Goal: Transaction & Acquisition: Purchase product/service

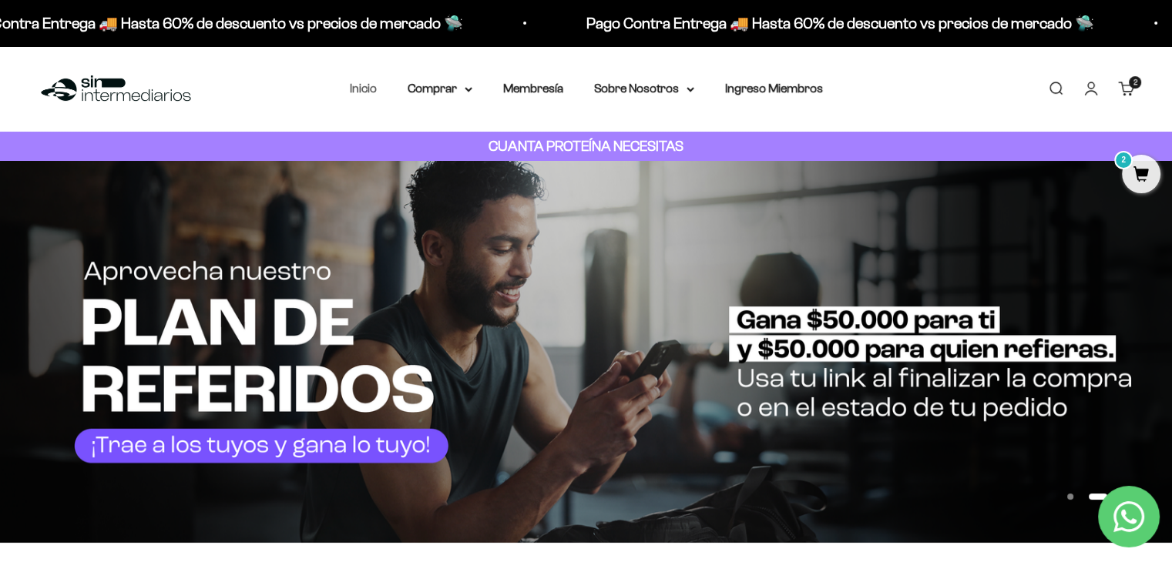
click at [366, 89] on link "Inicio" at bounding box center [363, 88] width 27 height 13
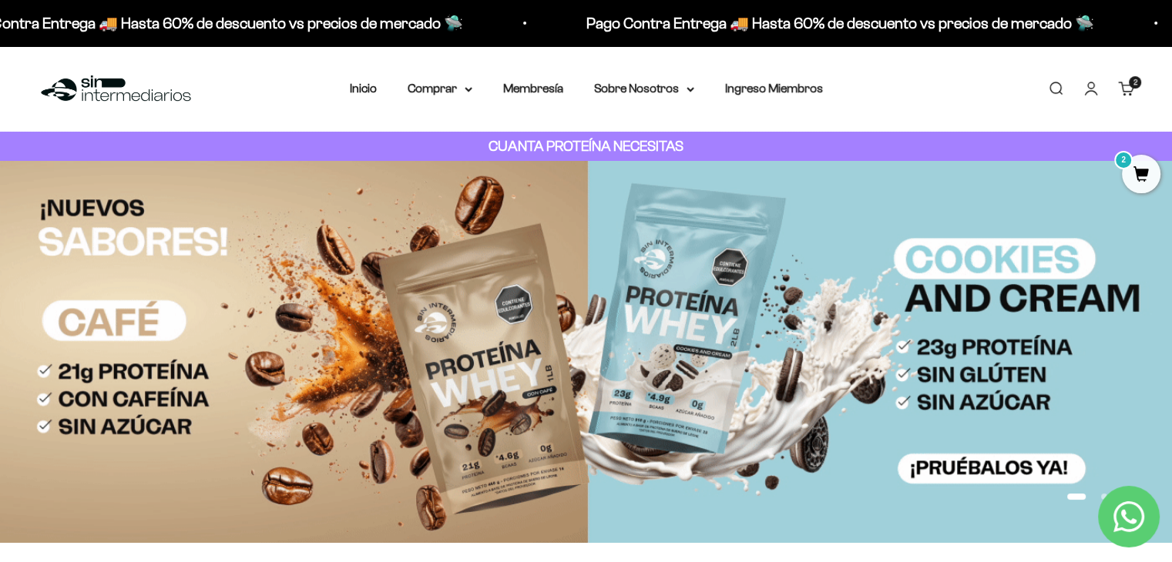
click at [317, 66] on div "Menú [GEOGRAPHIC_DATA] Inicio Comprar Proteínas Ver Todos Whey Iso Vegan Pancak…" at bounding box center [586, 89] width 1172 height 86
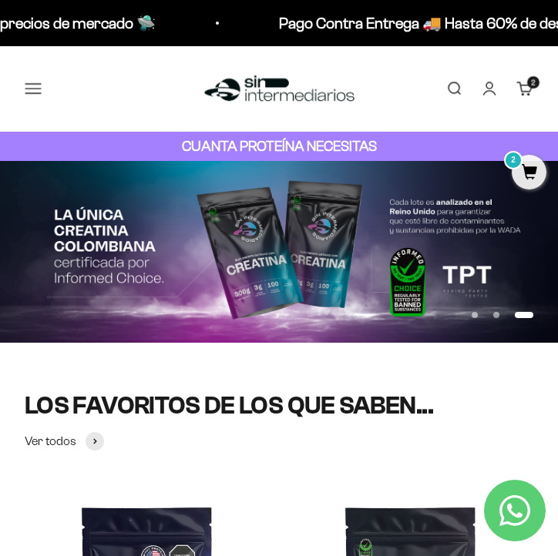
click at [37, 90] on button "Menú" at bounding box center [33, 88] width 17 height 17
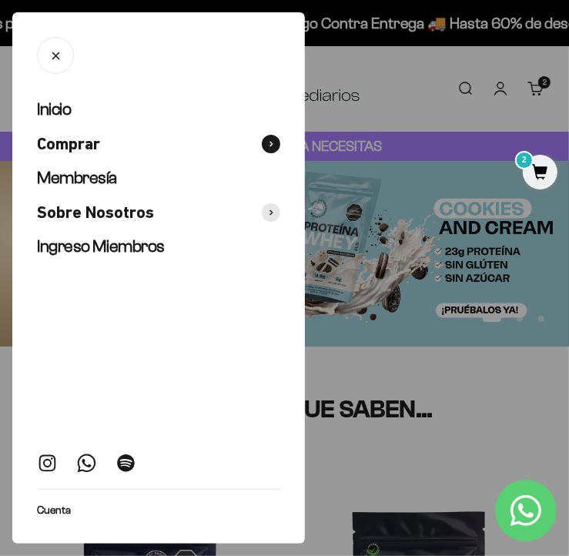
click at [83, 139] on span "Comprar" at bounding box center [68, 144] width 63 height 22
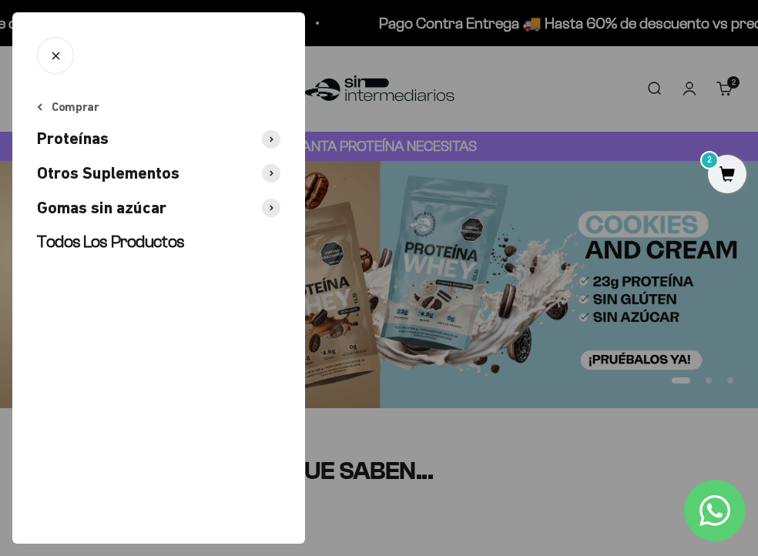
click at [146, 146] on button "Proteínas" at bounding box center [158, 139] width 243 height 22
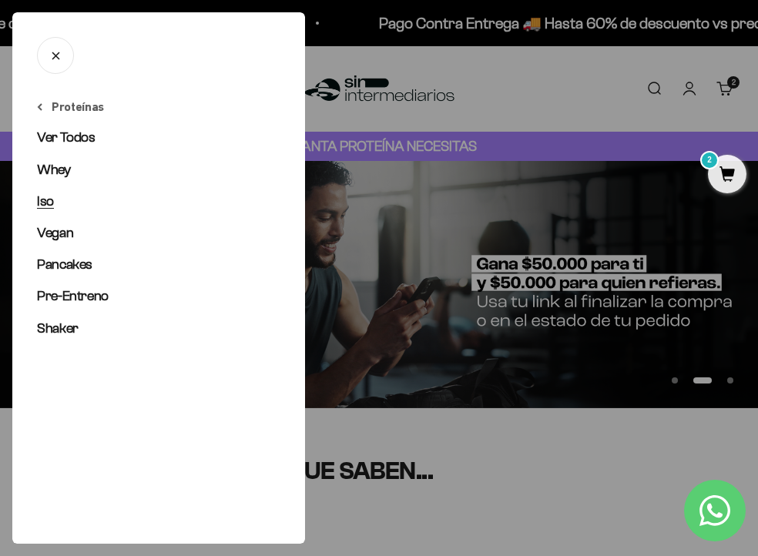
click at [55, 209] on link "Iso" at bounding box center [158, 201] width 243 height 19
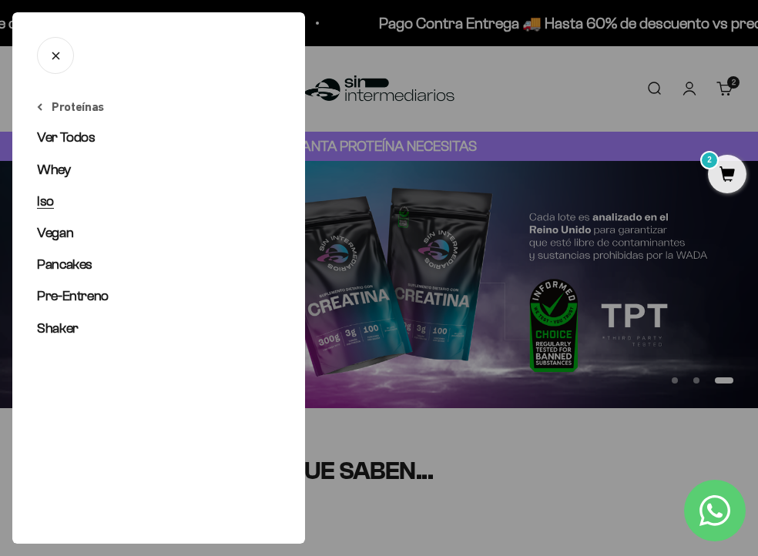
click at [49, 201] on span "Iso" at bounding box center [45, 200] width 17 height 15
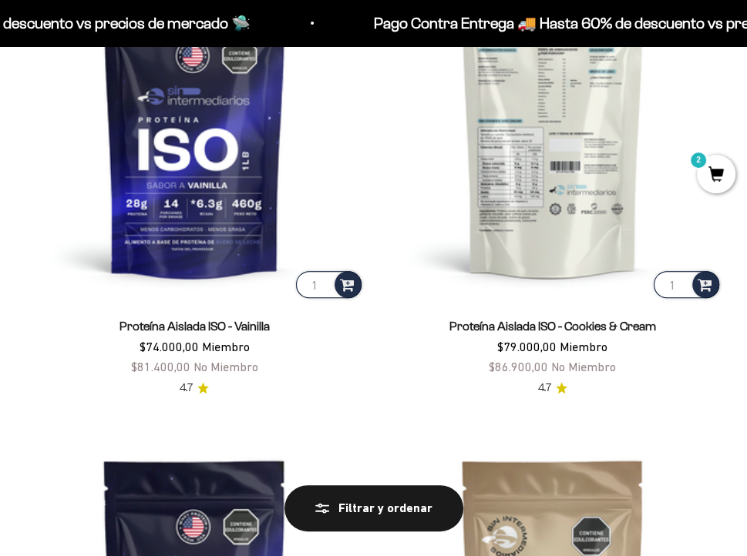
scroll to position [324, 0]
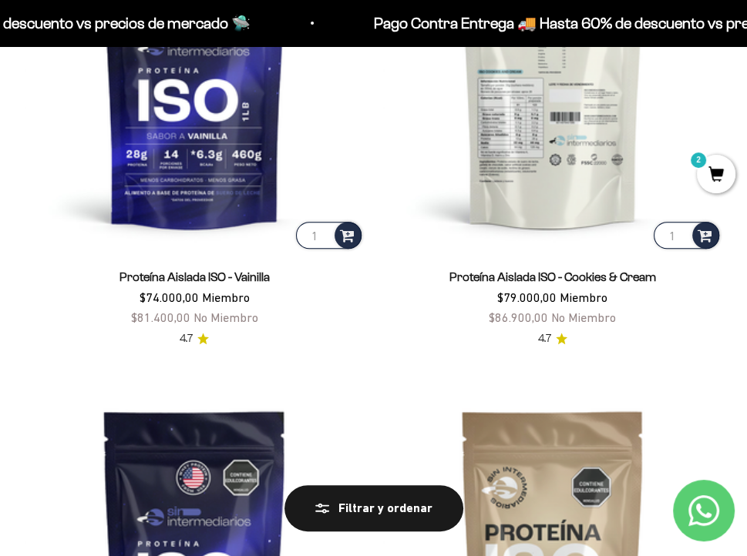
click at [546, 166] on img at bounding box center [553, 83] width 340 height 340
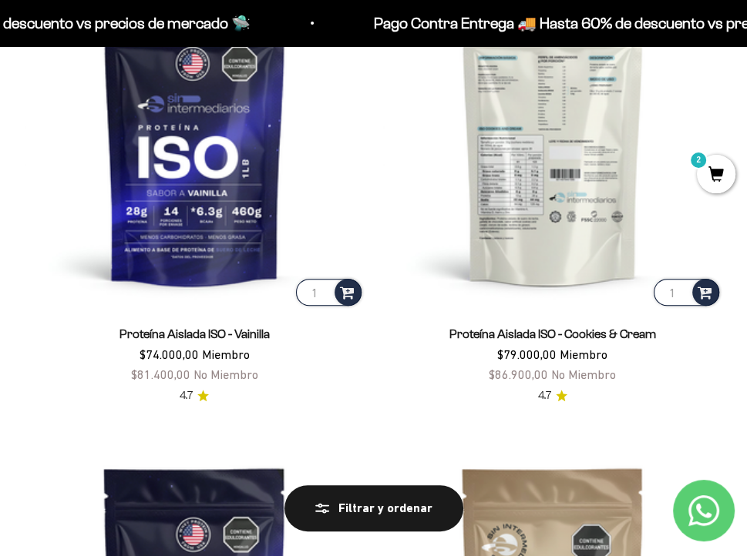
scroll to position [270, 0]
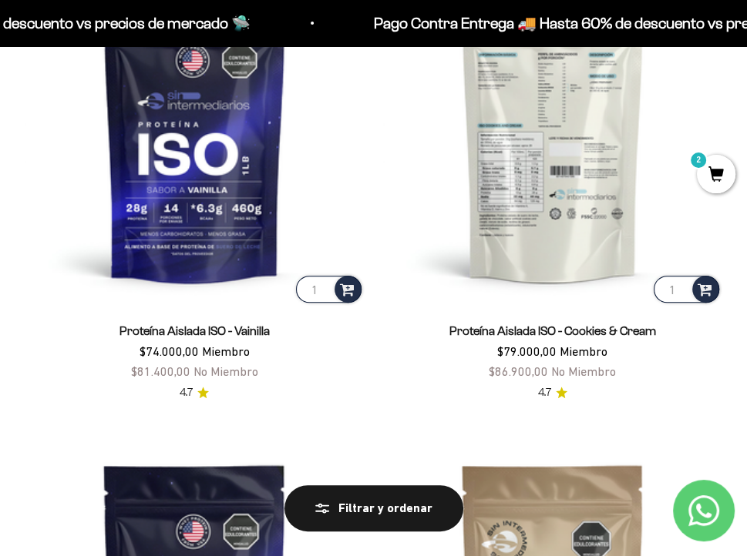
click at [596, 250] on img at bounding box center [553, 137] width 340 height 340
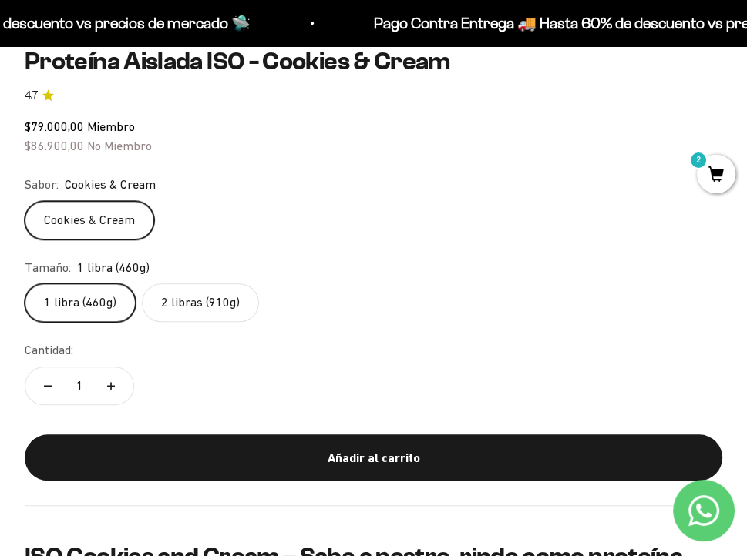
scroll to position [885, 0]
click at [200, 302] on label "2 libras (910g)" at bounding box center [200, 303] width 117 height 39
click at [25, 284] on input "2 libras (910g)" at bounding box center [24, 283] width 1 height 1
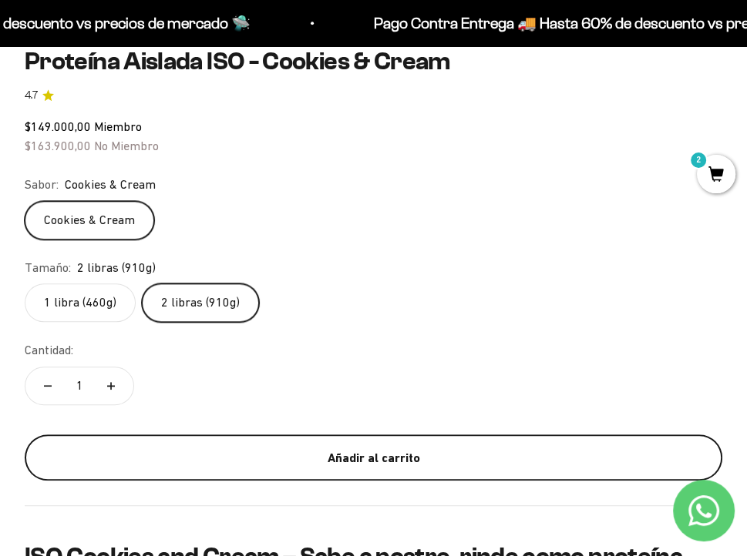
click at [266, 455] on div "Añadir al carrito" at bounding box center [373, 458] width 636 height 20
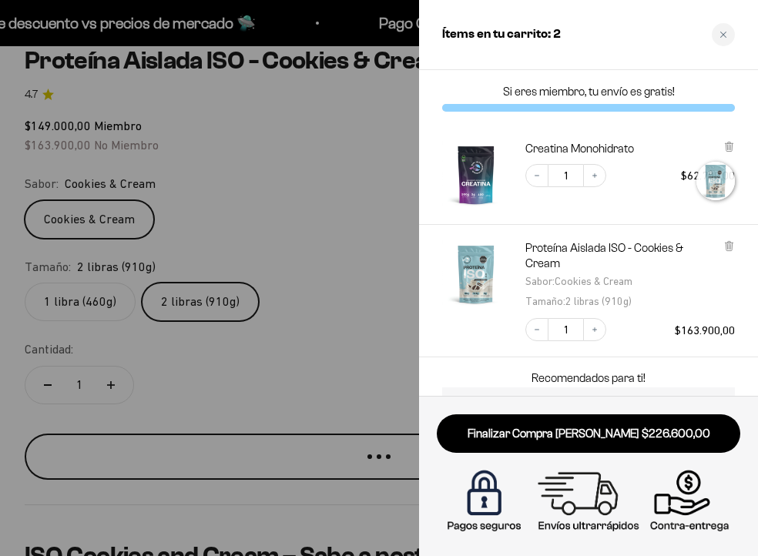
scroll to position [0, 2279]
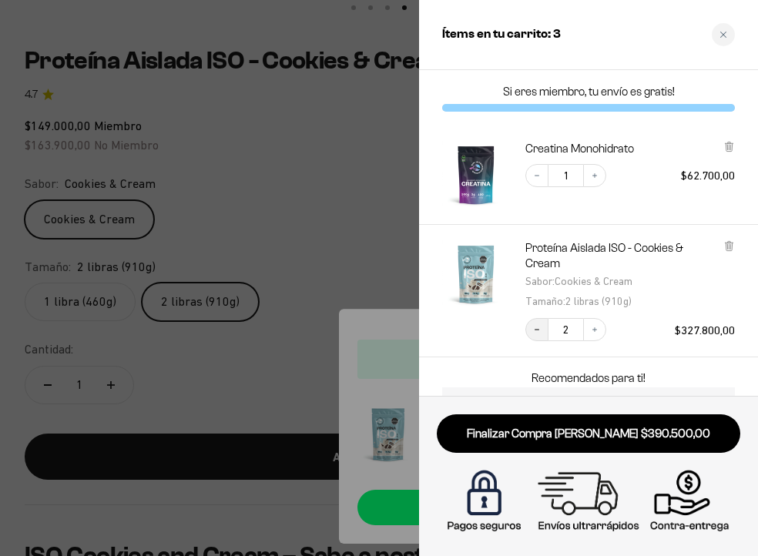
click at [540, 334] on button "Decrease quantity" at bounding box center [536, 329] width 23 height 23
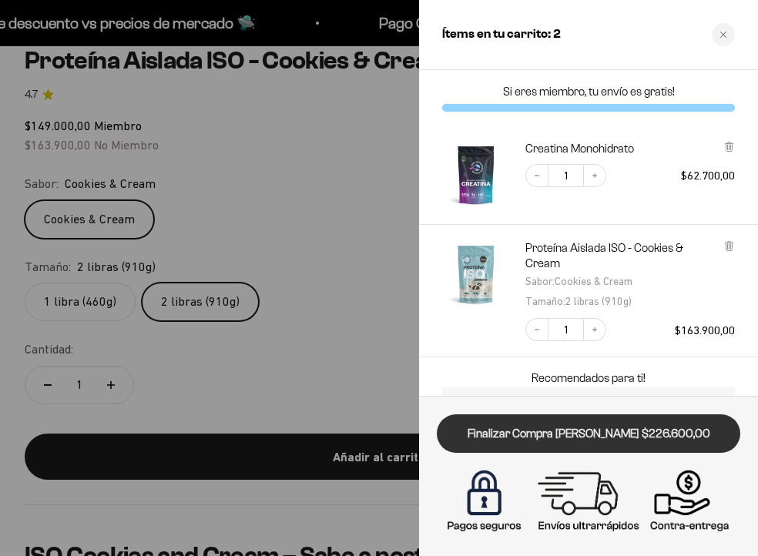
click at [596, 423] on link "Finalizar Compra Segura $226.600,00" at bounding box center [589, 434] width 304 height 39
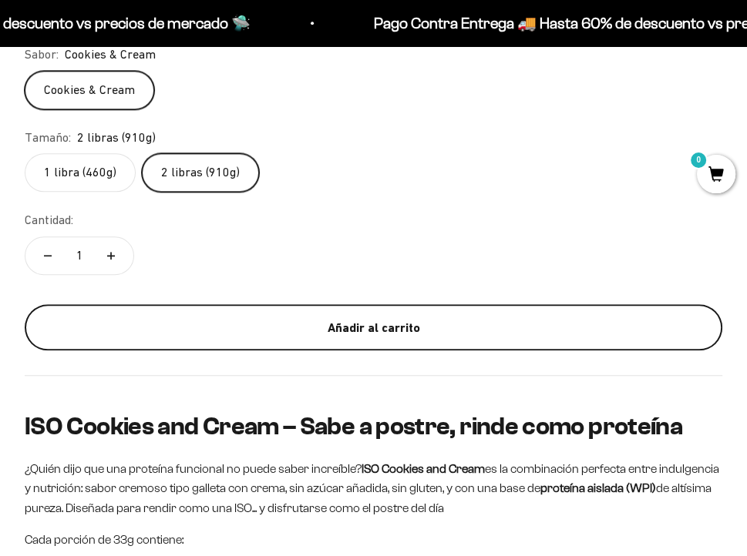
click at [353, 328] on div "Añadir al carrito" at bounding box center [373, 328] width 636 height 20
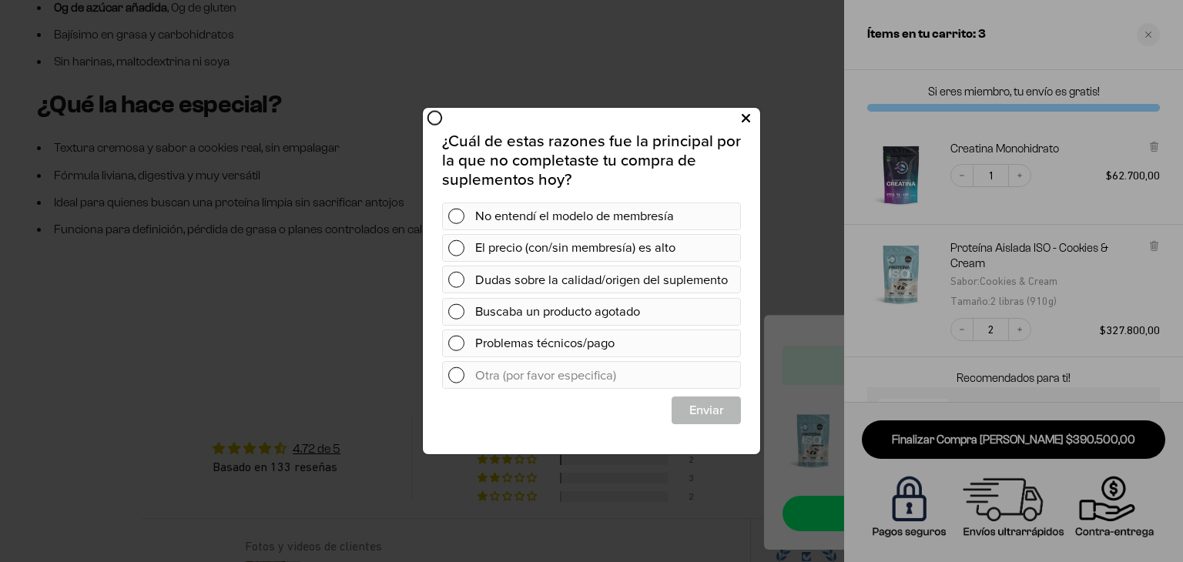
click at [737, 116] on button at bounding box center [746, 118] width 29 height 25
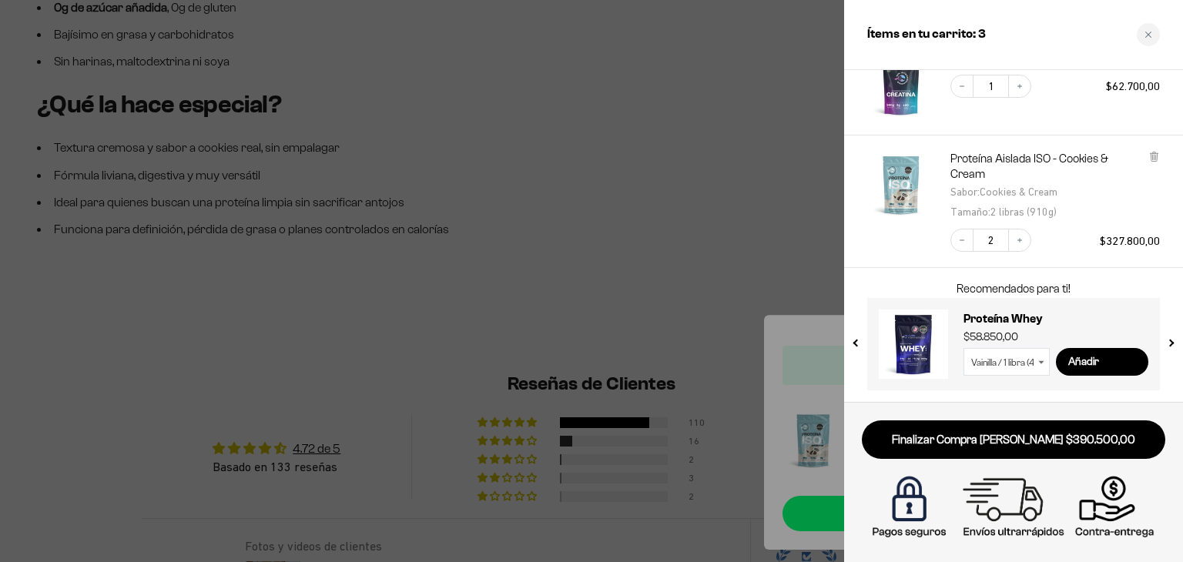
scroll to position [89, 0]
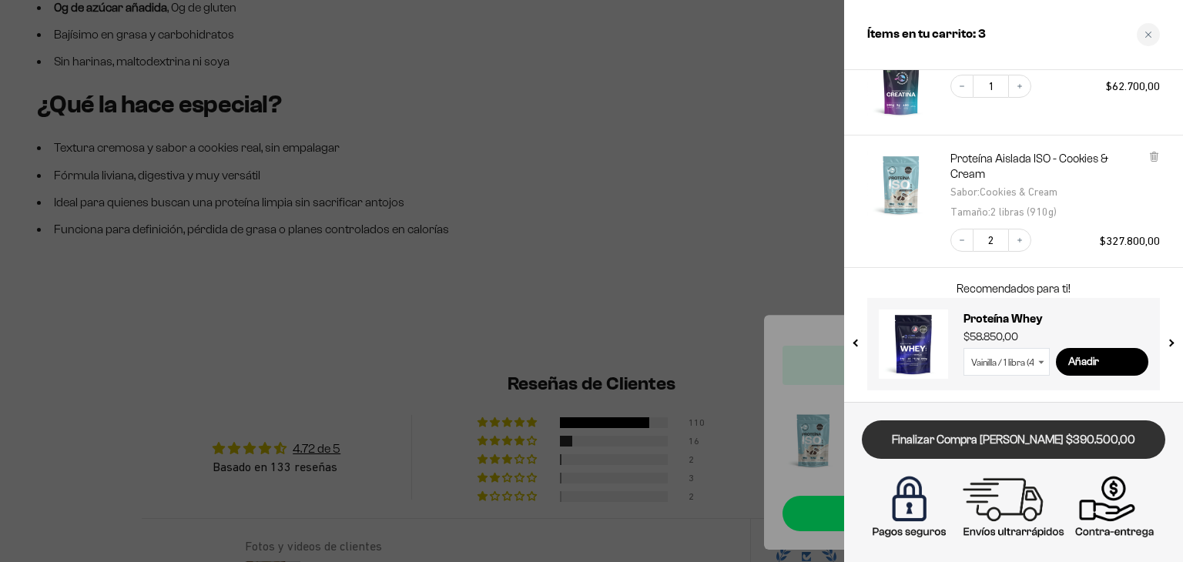
click at [746, 445] on link "Finalizar Compra Segura $390.500,00" at bounding box center [1014, 440] width 304 height 39
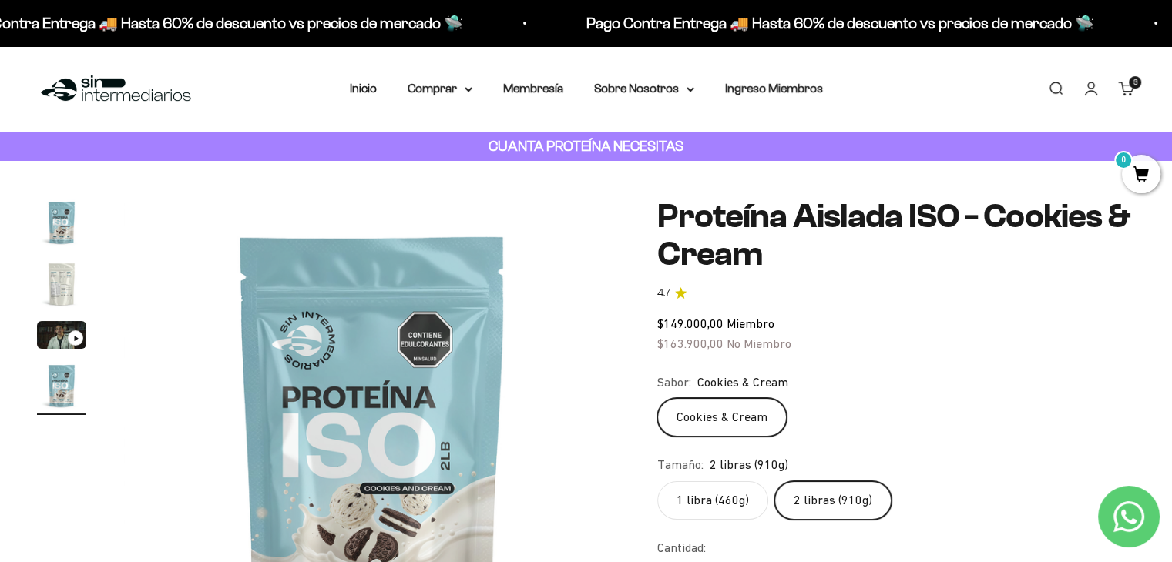
click at [1131, 93] on link "Carrito 3" at bounding box center [1126, 88] width 17 height 17
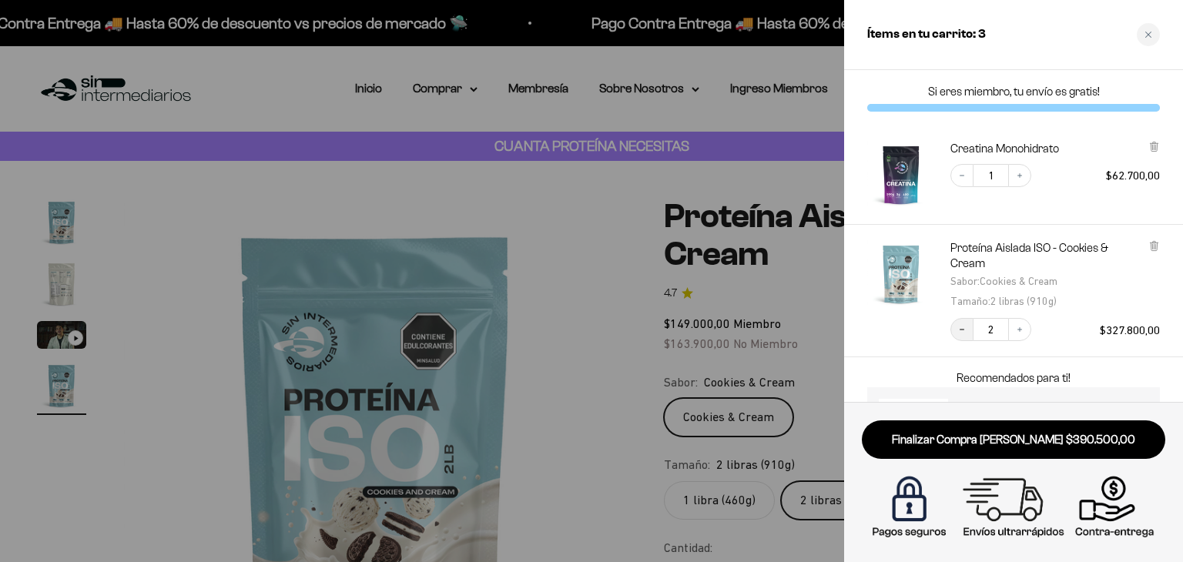
click at [972, 331] on button "Decrease quantity" at bounding box center [962, 329] width 23 height 23
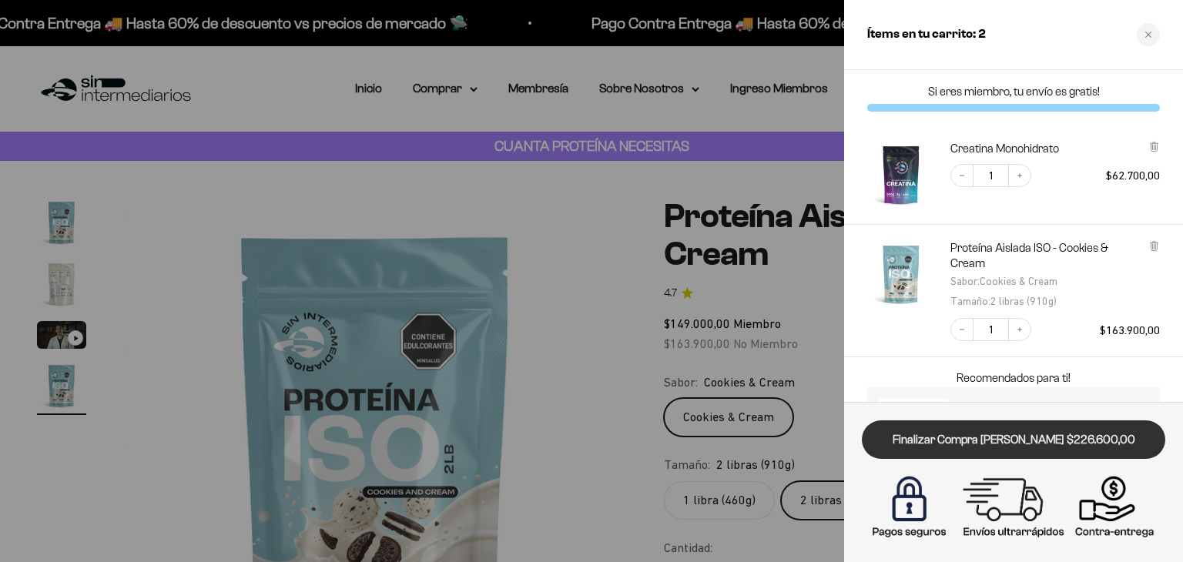
click at [1016, 440] on link "Finalizar Compra Segura $226.600,00" at bounding box center [1014, 440] width 304 height 39
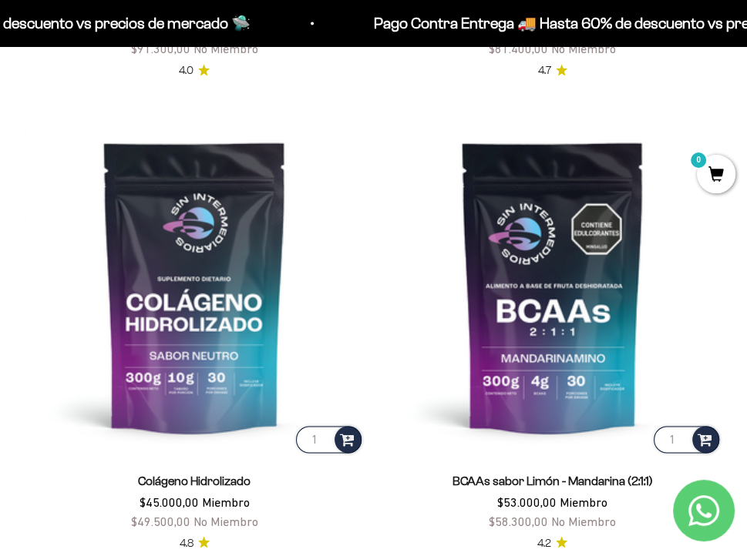
scroll to position [1377, 0]
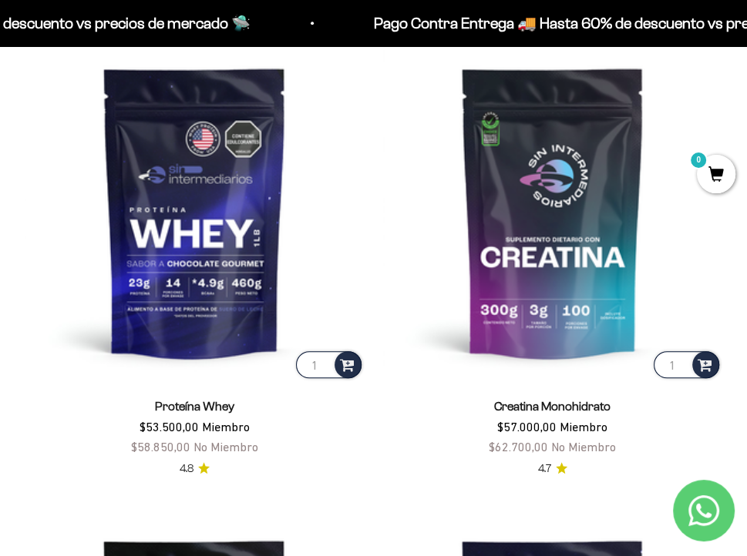
scroll to position [509, 0]
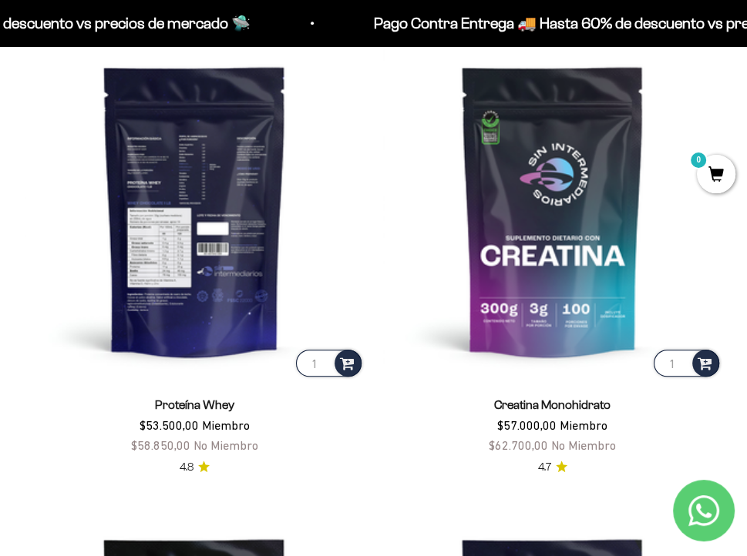
click at [220, 250] on img at bounding box center [195, 211] width 340 height 340
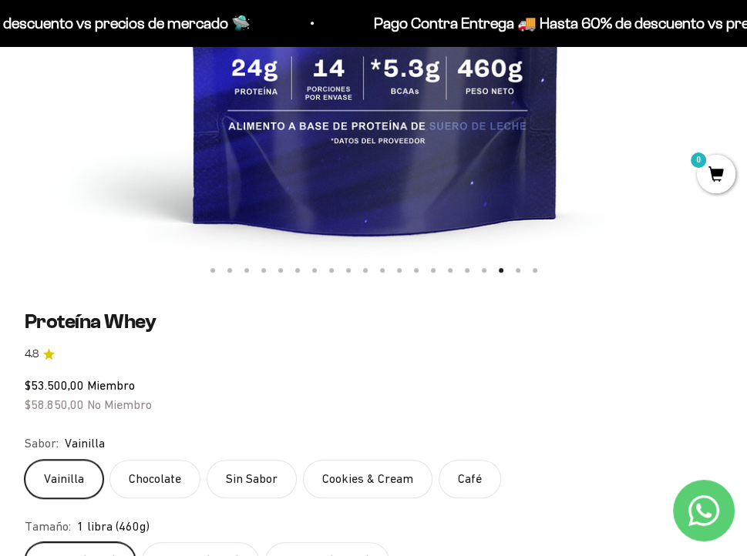
scroll to position [624, 0]
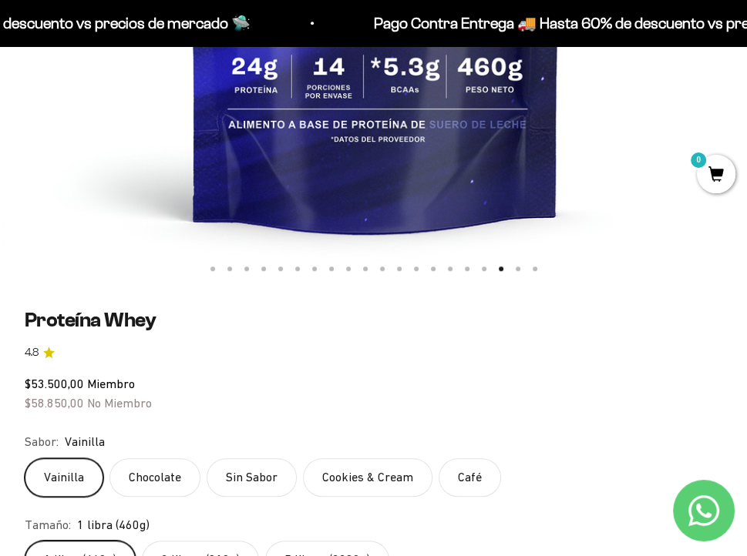
click at [672, 290] on div "Zoom Ir al artículo 1 Ir al artículo 2 Ir al artículo 3 Ir al artículo 4 Ir al …" at bounding box center [373, 150] width 697 height 1227
click at [368, 476] on label "Cookies & Cream" at bounding box center [367, 477] width 129 height 39
click at [25, 458] on input "Cookies & Cream" at bounding box center [24, 458] width 1 height 1
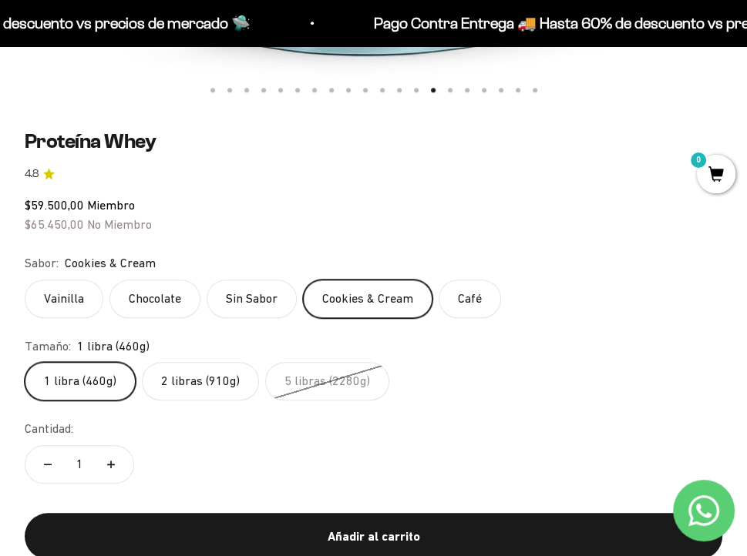
scroll to position [905, 0]
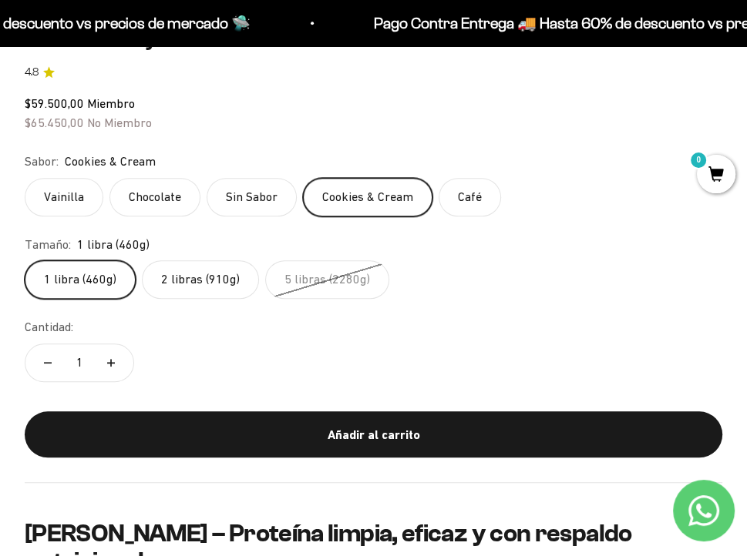
click at [237, 199] on label "Sin Sabor" at bounding box center [251, 197] width 90 height 39
click at [25, 178] on input "Sin Sabor" at bounding box center [24, 177] width 1 height 1
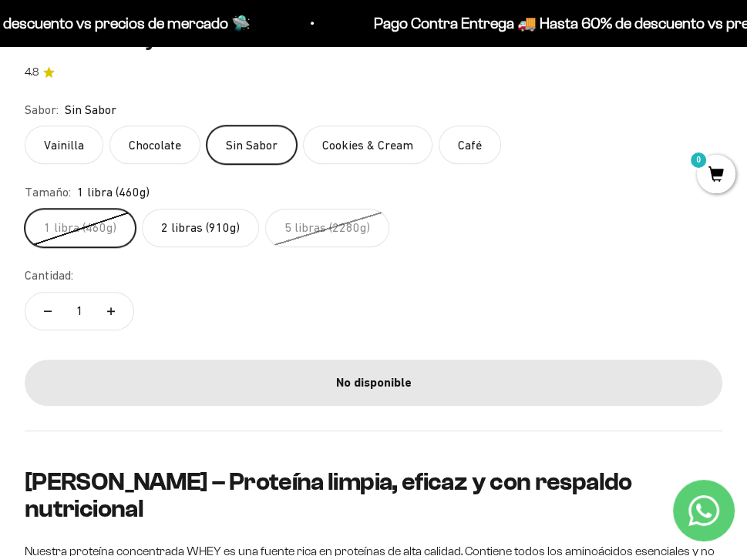
click at [173, 149] on label "Chocolate" at bounding box center [154, 145] width 91 height 39
click at [25, 126] on input "Chocolate" at bounding box center [24, 125] width 1 height 1
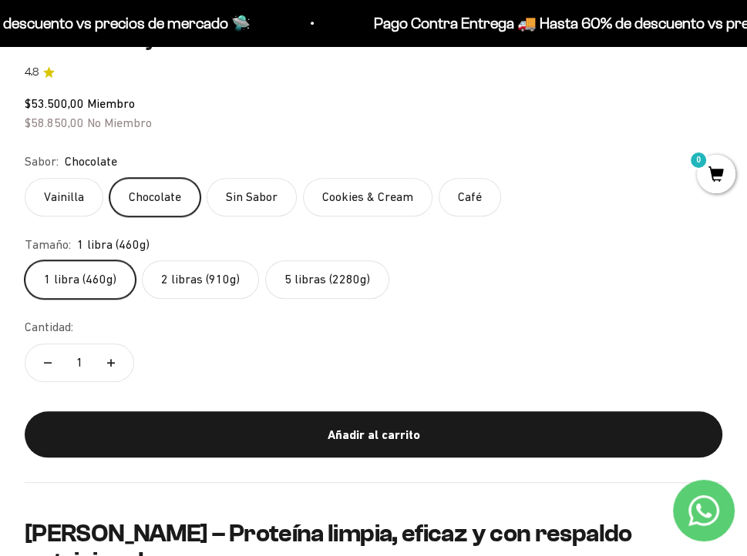
click at [284, 263] on label "5 libras (2280g)" at bounding box center [327, 279] width 124 height 39
click at [25, 260] on input "5 libras (2280g)" at bounding box center [24, 260] width 1 height 1
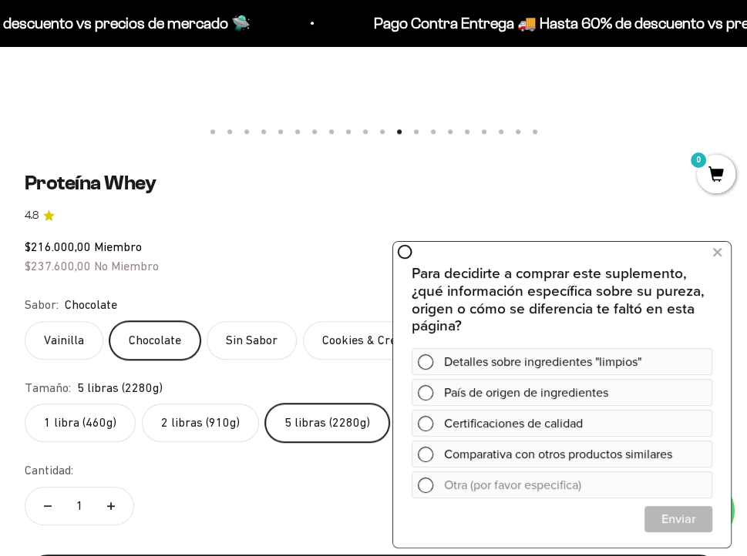
scroll to position [785, 0]
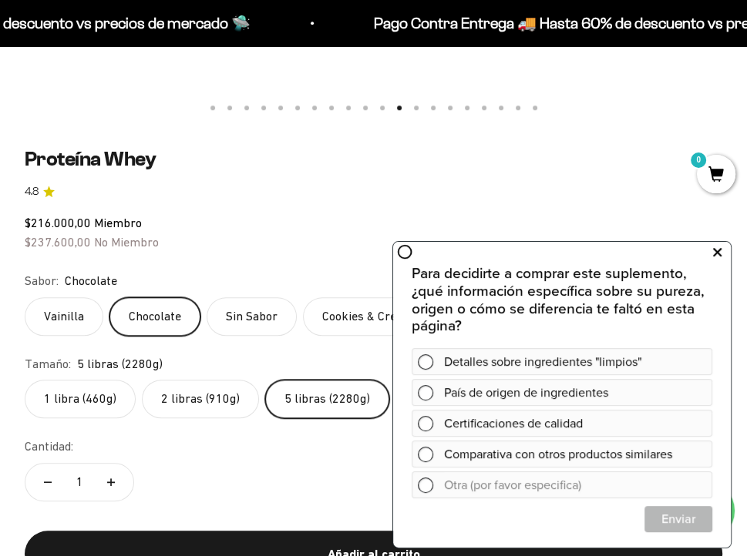
click at [713, 247] on icon at bounding box center [717, 253] width 8 height 20
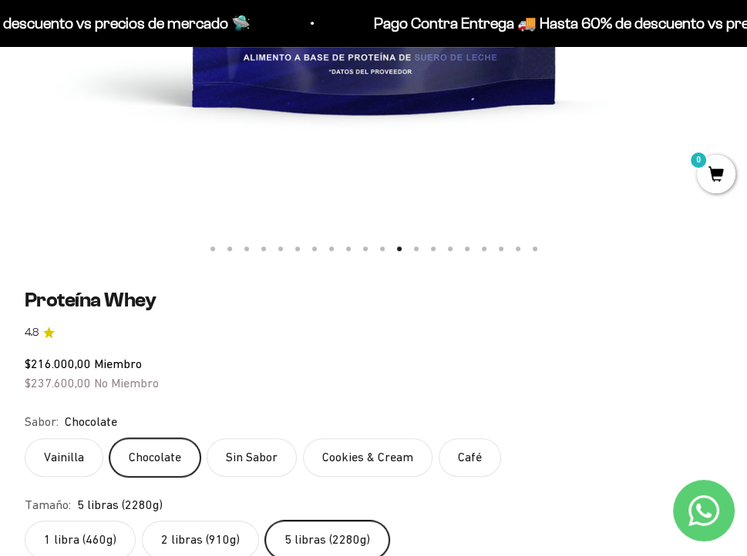
scroll to position [646, 0]
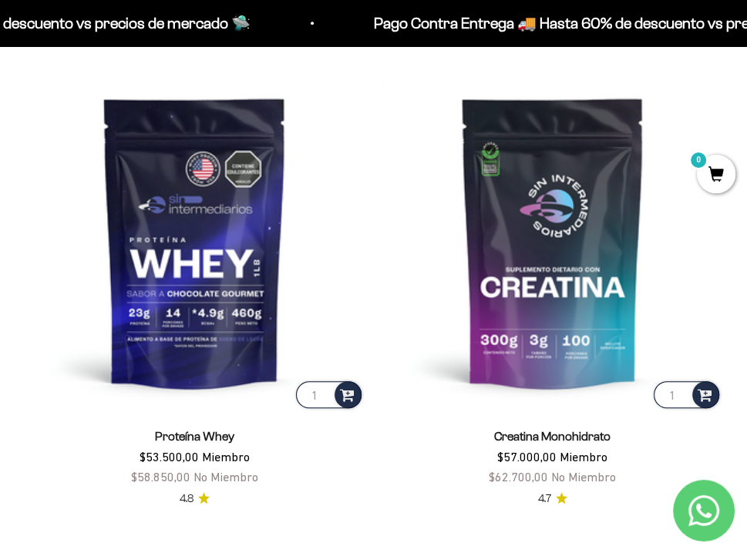
scroll to position [478, 0]
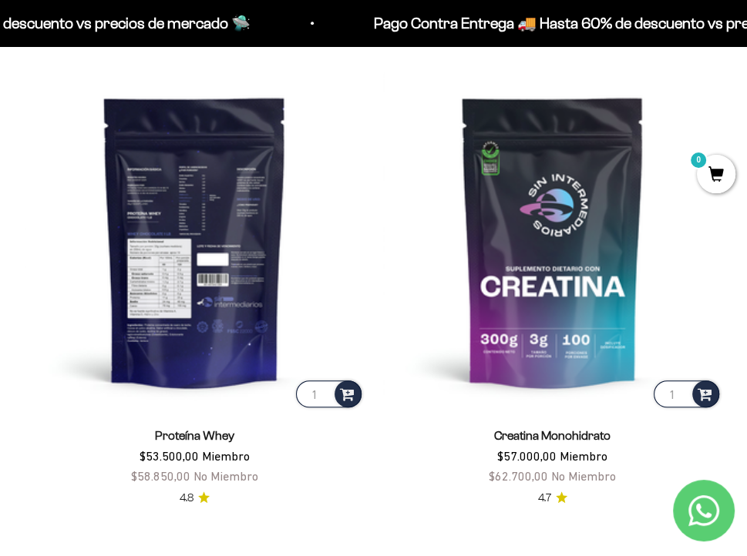
click at [227, 254] on img at bounding box center [195, 242] width 340 height 340
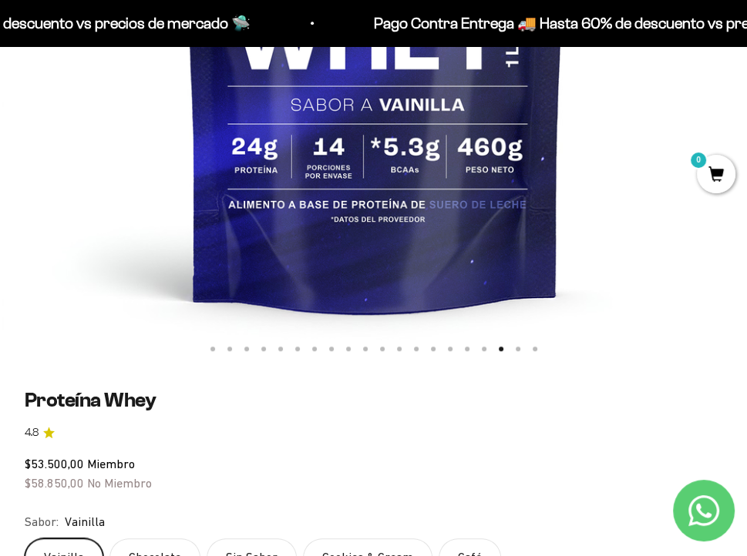
scroll to position [670, 0]
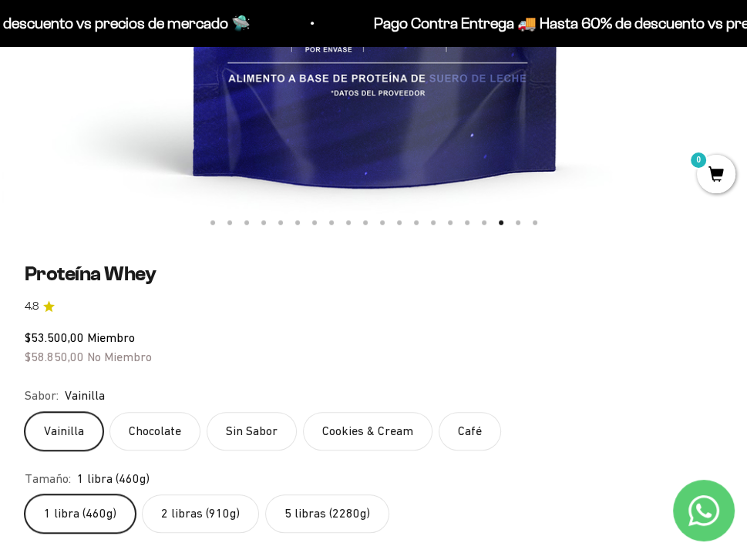
click at [339, 515] on label "5 libras (2280g)" at bounding box center [327, 514] width 124 height 39
click at [25, 495] on input "5 libras (2280g)" at bounding box center [24, 494] width 1 height 1
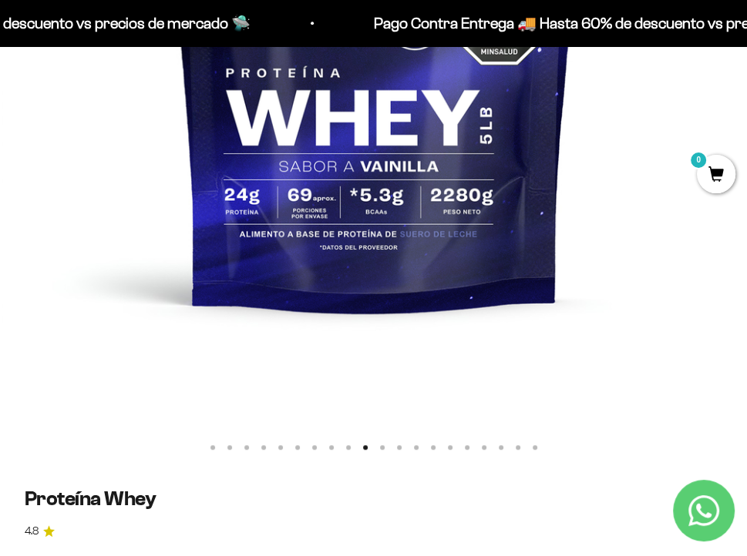
scroll to position [444, 0]
